Goal: Task Accomplishment & Management: Complete application form

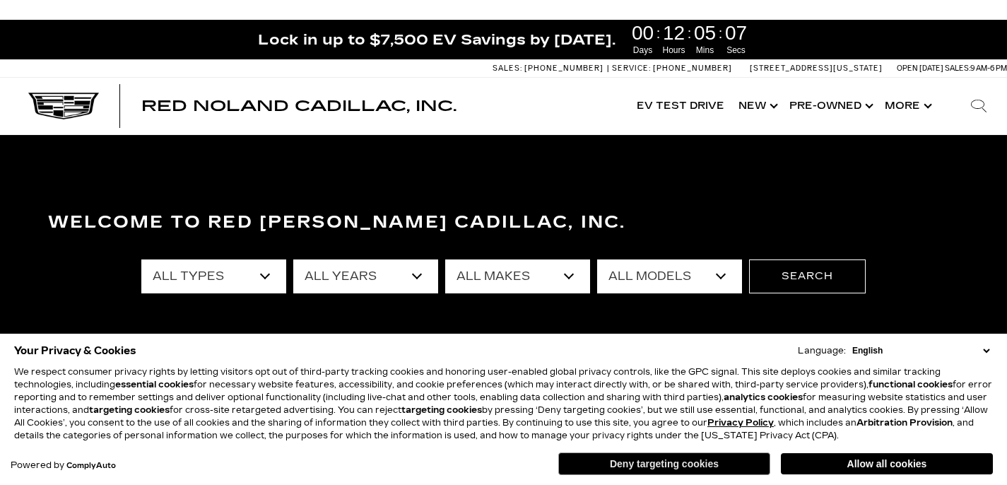
click at [632, 464] on button "Deny targeting cookies" at bounding box center [664, 463] width 212 height 23
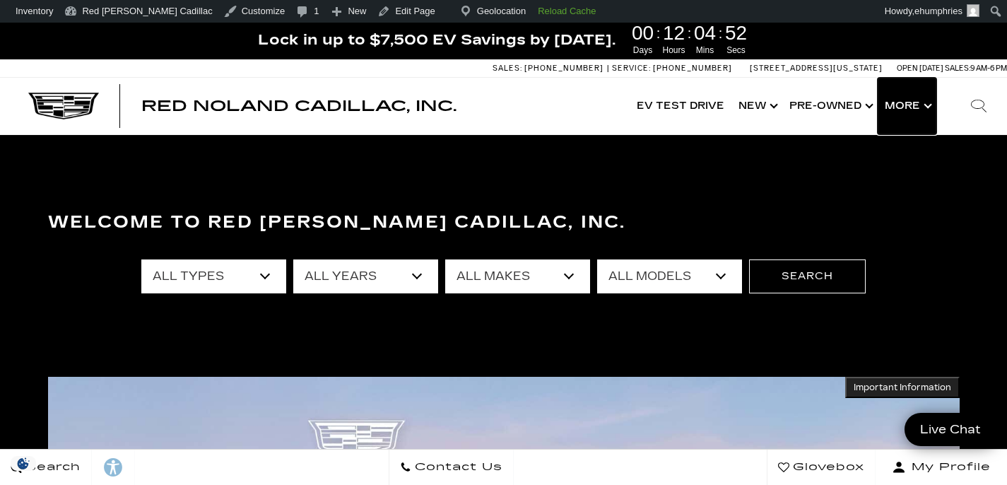
click at [918, 103] on button "Show More" at bounding box center [906, 106] width 59 height 57
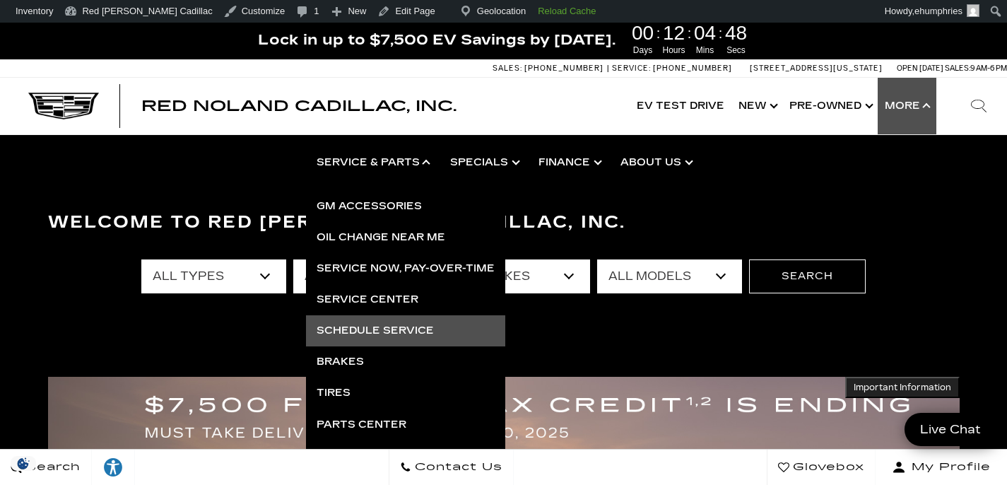
click at [423, 331] on link "Schedule Service" at bounding box center [405, 330] width 199 height 31
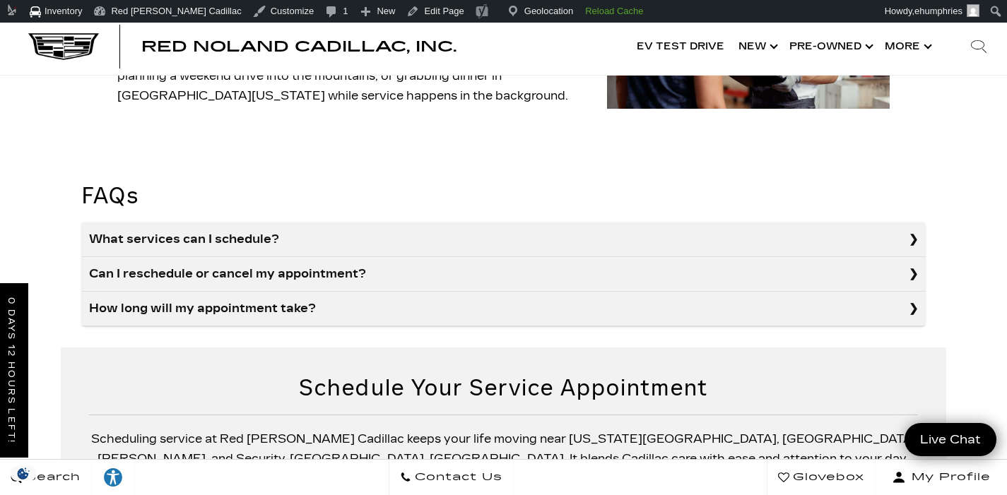
scroll to position [687, 0]
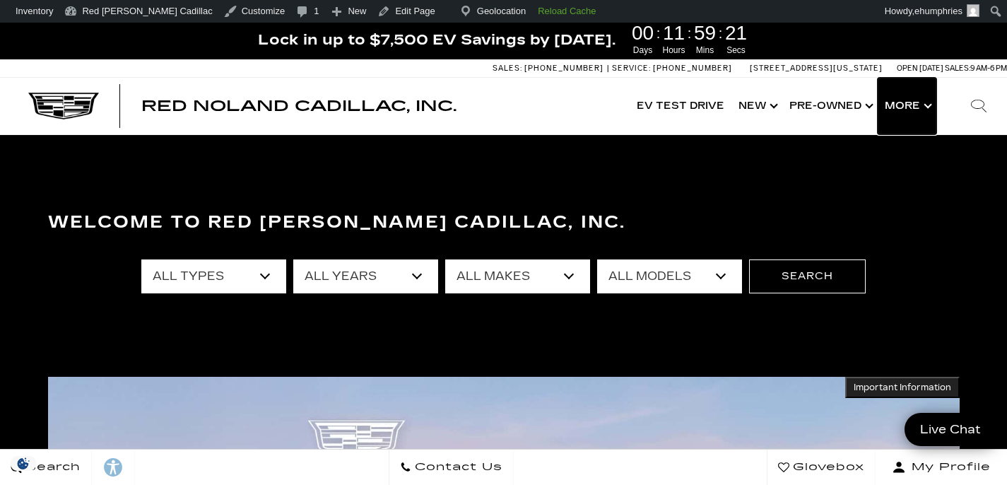
click at [915, 109] on button "Show More" at bounding box center [906, 106] width 59 height 57
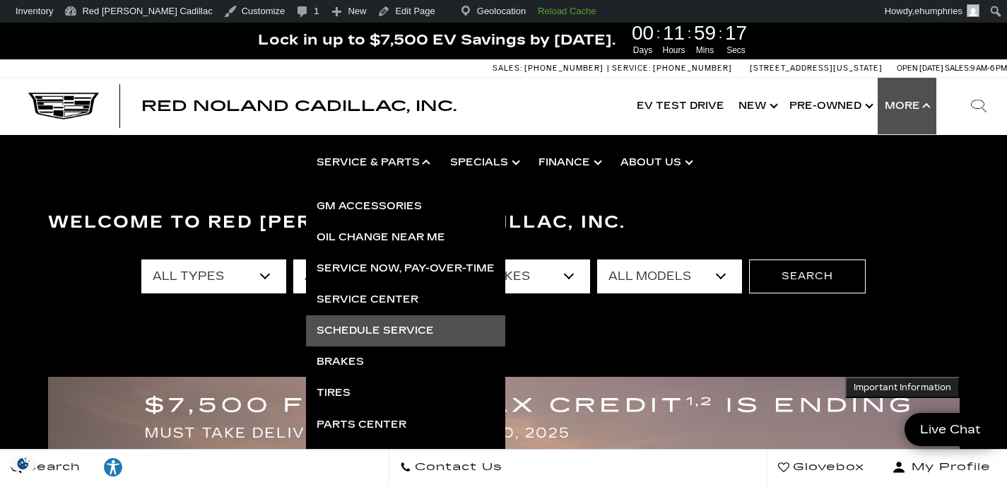
click at [389, 328] on link "Schedule Service" at bounding box center [405, 330] width 199 height 31
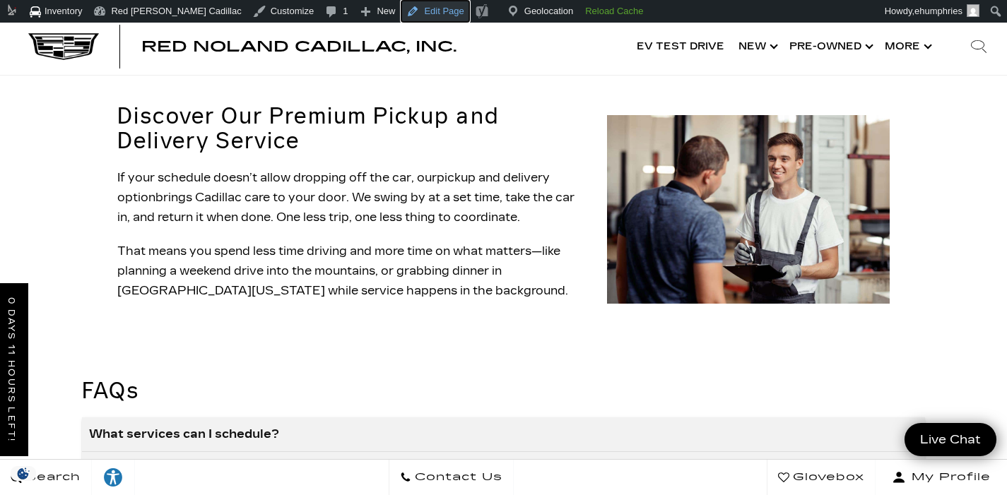
scroll to position [1171, 0]
